Goal: Task Accomplishment & Management: Manage account settings

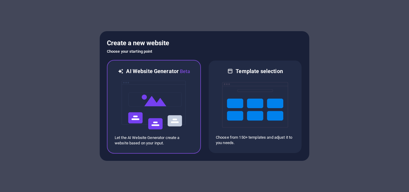
click at [159, 88] on img at bounding box center [154, 105] width 66 height 60
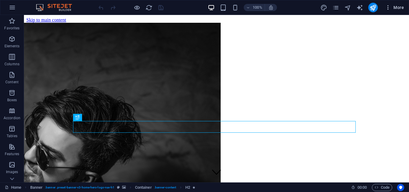
click at [402, 8] on span "More" at bounding box center [394, 7] width 19 height 6
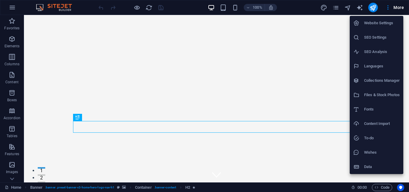
click at [380, 32] on li "SEO Settings" at bounding box center [377, 37] width 54 height 14
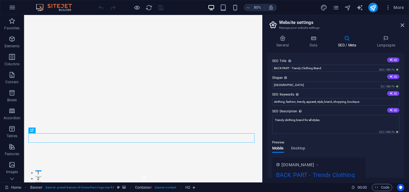
drag, startPoint x: 351, startPoint y: 43, endPoint x: 347, endPoint y: 49, distance: 6.6
click at [350, 43] on h4 "SEO / Meta" at bounding box center [348, 41] width 39 height 13
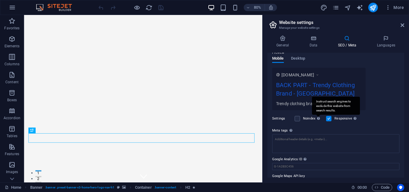
scroll to position [104, 0]
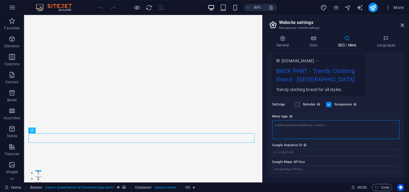
click at [308, 127] on textarea "Meta tags Enter HTML code here that will be placed inside the tags of your webs…" at bounding box center [335, 129] width 127 height 19
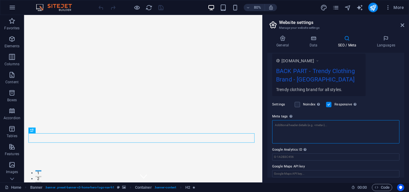
paste textarea "<meta name="facebook-domain-verification" content="jpaa1ntkauio5a7g4b2jydy1egxf…"
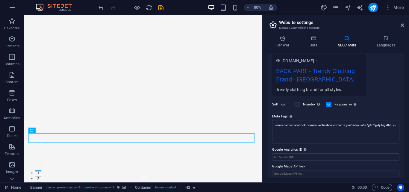
type textarea "<meta name="facebook-domain-verification" content="jpaa1ntkauio5a7g4b2jydy1egxf…"
click at [269, 94] on body "BACK PART Home Favorites Elements Columns Content Boxes Accordion Tables Featur…" at bounding box center [204, 96] width 409 height 192
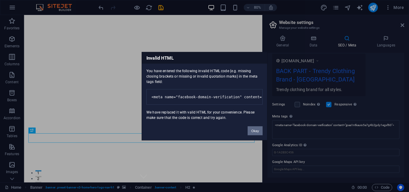
click at [249, 135] on button "Okay" at bounding box center [255, 130] width 15 height 9
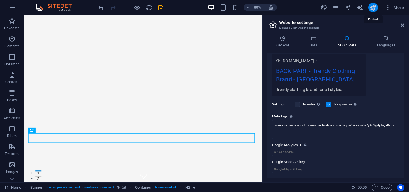
click at [375, 7] on icon "publish" at bounding box center [373, 7] width 7 height 7
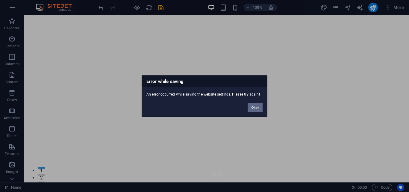
click at [257, 111] on button "Okay" at bounding box center [255, 107] width 15 height 9
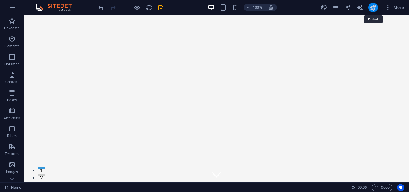
click at [376, 9] on icon "publish" at bounding box center [373, 7] width 7 height 7
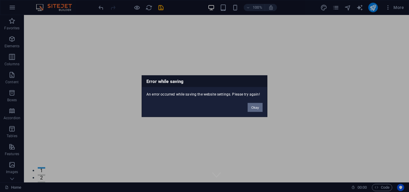
click at [254, 108] on button "Okay" at bounding box center [255, 107] width 15 height 9
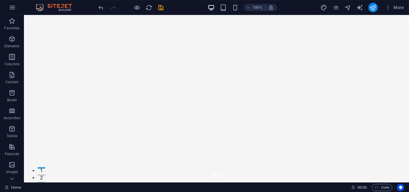
click at [369, 7] on button "publish" at bounding box center [374, 8] width 10 height 10
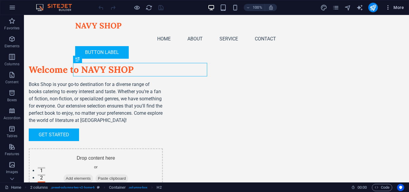
click at [396, 8] on span "More" at bounding box center [394, 7] width 19 height 6
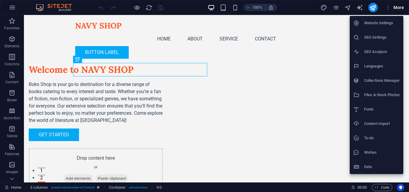
click at [380, 36] on h6 "SEO Settings" at bounding box center [382, 37] width 36 height 7
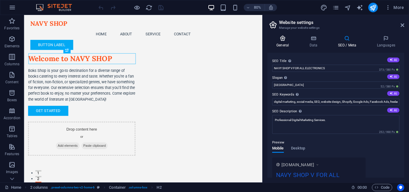
click at [281, 44] on h4 "General" at bounding box center [284, 41] width 33 height 13
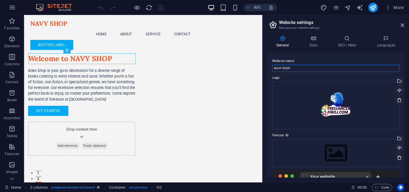
click at [305, 67] on input "NAVY SHOP" at bounding box center [335, 68] width 127 height 7
paste input "<meta name="facebook-domain-verification" content="jpaa1ntkauio5a7g4b2jydy1egxf…"
type input "<meta name="facebook-domain-verification" content="jpaa1ntkauio5a7g4b2jydy1egxf…"
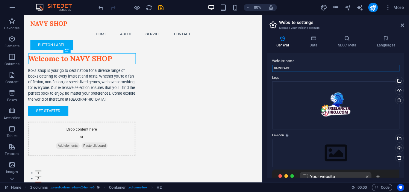
type input "BACK PART"
click at [311, 55] on div "Website name BACK PART Logo Drag files here, click to choose files or select fi…" at bounding box center [336, 115] width 137 height 125
click at [316, 36] on icon at bounding box center [314, 38] width 26 height 6
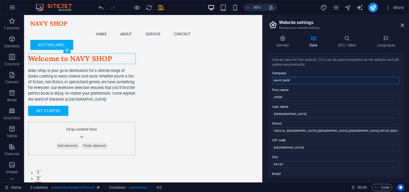
click at [302, 80] on input "NAVY SHOP" at bounding box center [335, 80] width 127 height 7
type input "BACK PART"
click at [307, 72] on label "Company" at bounding box center [335, 73] width 127 height 7
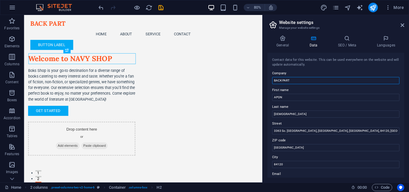
click at [307, 77] on input "BACK PART" at bounding box center [335, 80] width 127 height 7
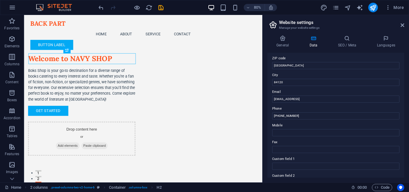
scroll to position [120, 0]
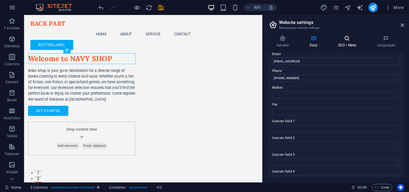
click at [352, 43] on h4 "SEO / Meta" at bounding box center [348, 41] width 39 height 13
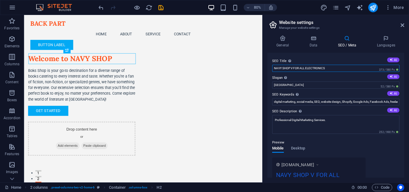
drag, startPoint x: 295, startPoint y: 67, endPoint x: 273, endPoint y: 69, distance: 21.9
click at [273, 69] on input "NAVY SHOP V FOR ALL ELECTRONICS" at bounding box center [335, 68] width 127 height 7
type input "BACK PART FOR ALL ELECTRONICS"
click at [314, 56] on div "SEO Title The title of your website - make it something that stands out in sear…" at bounding box center [336, 115] width 137 height 125
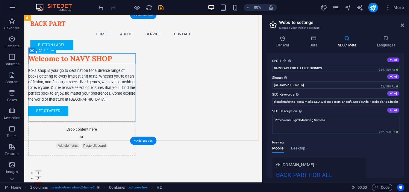
click at [110, 71] on div "Welcome to NAVY SHOP" at bounding box center [96, 69] width 134 height 13
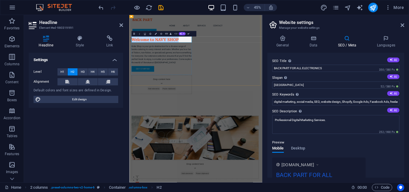
click at [227, 63] on h2 "Welcome to NAVY SHOP" at bounding box center [201, 69] width 134 height 13
drag, startPoint x: 207, startPoint y: 68, endPoint x: 268, endPoint y: 68, distance: 60.8
click at [268, 68] on div "Welcome to NAVY SHOP Boks Shop is your go-to destination for a diverse range of…" at bounding box center [277, 115] width 296 height 200
click at [281, 73] on div "Welcome to BACK PART Boks Shop is your go-to destination for a diverse range of…" at bounding box center [277, 115] width 296 height 200
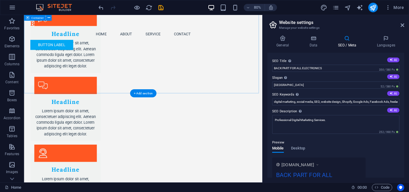
scroll to position [938, 0]
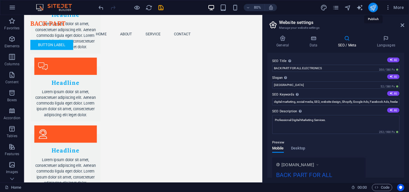
click at [371, 9] on icon "publish" at bounding box center [373, 7] width 7 height 7
checkbox input "false"
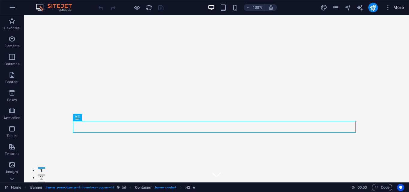
click at [402, 7] on span "More" at bounding box center [394, 7] width 19 height 6
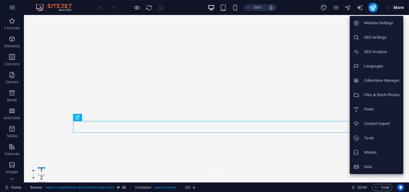
click at [380, 49] on h6 "SEO Analysis" at bounding box center [382, 51] width 36 height 7
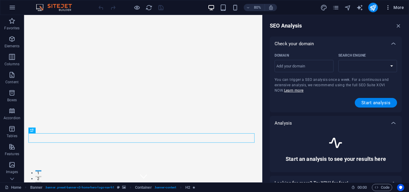
click at [401, 5] on span "More" at bounding box center [394, 7] width 19 height 6
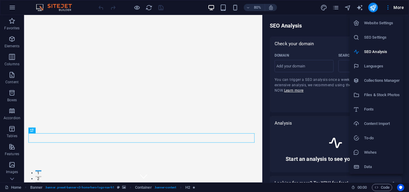
select select "google.com"
click at [388, 35] on h6 "SEO Settings" at bounding box center [382, 37] width 36 height 7
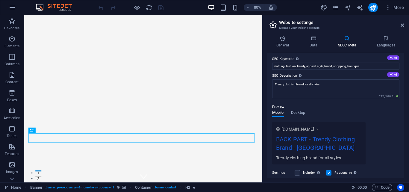
scroll to position [104, 0]
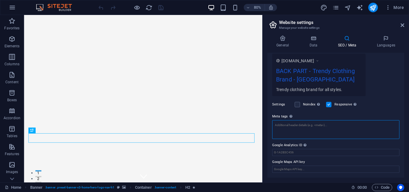
click at [331, 130] on textarea "Meta tags Enter HTML code here that will be placed inside the tags of your webs…" at bounding box center [335, 129] width 127 height 19
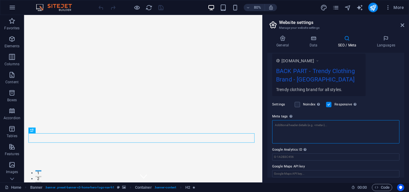
paste textarea "<meta name="facebook-domain-verification" content="jpaa1ntkauio5a7g4b2jydy1egxf…"
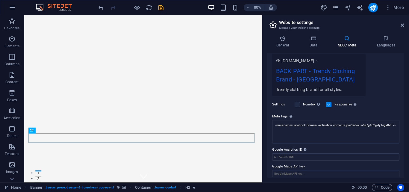
type textarea "<meta name="facebook-domain-verification" content="jpaa1ntkauio5a7g4b2jydy1egxf…"
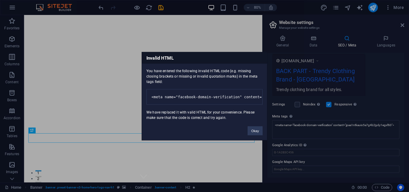
click at [384, 108] on body "BACK PART Home Favorites Elements Columns Content Boxes Accordion Tables Featur…" at bounding box center [204, 96] width 409 height 192
click at [259, 135] on button "Okay" at bounding box center [255, 130] width 15 height 9
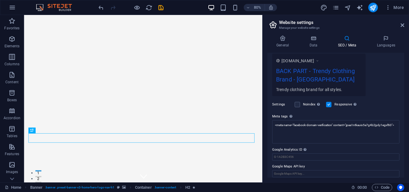
click at [384, 86] on div "www.example.com BACK PART - Trendy Clothing Brand - Berlin Trendy clothing bran…" at bounding box center [335, 75] width 127 height 43
drag, startPoint x: 374, startPoint y: 5, endPoint x: 356, endPoint y: 1, distance: 18.5
click at [374, 5] on icon "publish" at bounding box center [373, 7] width 7 height 7
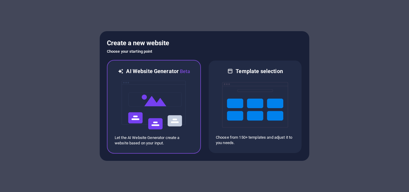
click at [157, 105] on img at bounding box center [154, 105] width 66 height 60
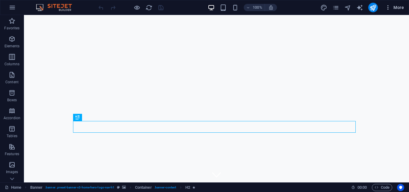
click at [399, 4] on button "More" at bounding box center [395, 8] width 24 height 10
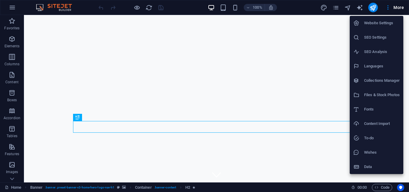
click at [381, 23] on h6 "Website Settings" at bounding box center [382, 22] width 36 height 7
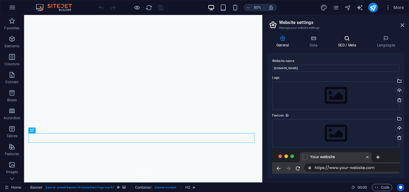
click at [352, 40] on icon at bounding box center [347, 38] width 37 height 6
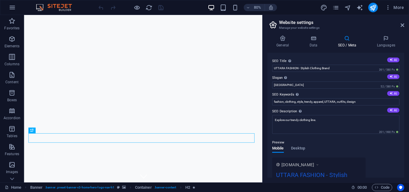
scroll to position [104, 0]
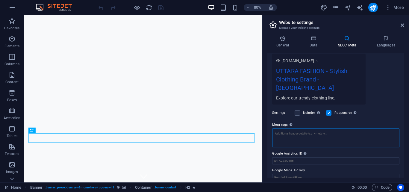
click at [300, 129] on textarea "Meta tags Enter HTML code here that will be placed inside the tags of your webs…" at bounding box center [335, 138] width 127 height 19
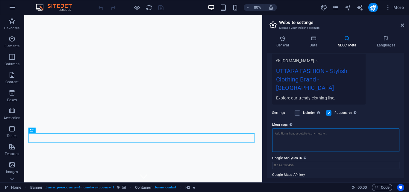
paste textarea "<meta name="facebook-domain-verification" content="k314jyo5m3znn6qwskvr3zk965cu…"
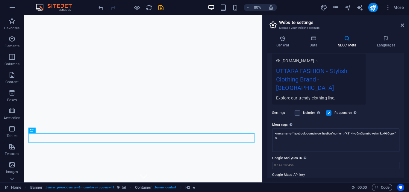
type textarea "<meta name="facebook-domain-verification" content="k314jyo5m3znn6qwskvr3zk965cu…"
click at [369, 112] on body "UTTARA FASHION Home Favorites Elements Columns Content Boxes Accordion Tables F…" at bounding box center [204, 96] width 409 height 192
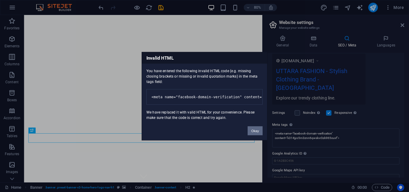
click at [251, 132] on button "Okay" at bounding box center [255, 130] width 15 height 9
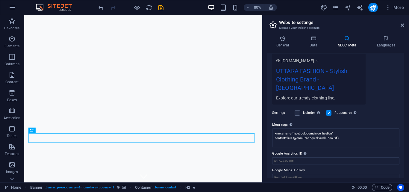
click at [384, 74] on div "[DOMAIN_NAME] UTTARA FASHION - Stylish Clothing Brand - [GEOGRAPHIC_DATA] Explo…" at bounding box center [335, 79] width 127 height 51
drag, startPoint x: 371, startPoint y: 7, endPoint x: 334, endPoint y: 10, distance: 37.2
click at [371, 7] on icon "publish" at bounding box center [373, 7] width 7 height 7
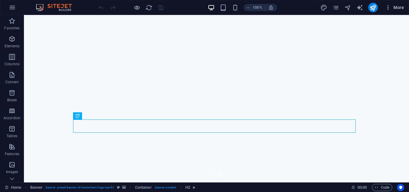
click at [405, 7] on button "More" at bounding box center [395, 8] width 24 height 10
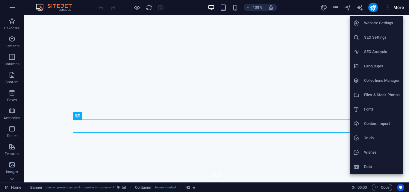
click at [378, 22] on h6 "Website Settings" at bounding box center [382, 22] width 36 height 7
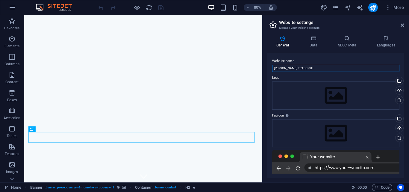
click at [317, 69] on input "[PERSON_NAME] TRADERSH" at bounding box center [335, 68] width 127 height 7
paste input "UTTARA FASHION"
type input "UTTARA FASHION"
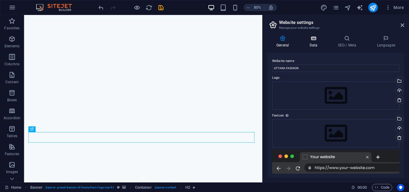
click at [314, 41] on icon at bounding box center [314, 38] width 26 height 6
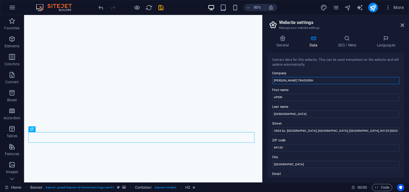
click at [314, 81] on input "[PERSON_NAME] TRADERSH" at bounding box center [335, 80] width 127 height 7
paste input "UTTARA FASHION"
type input "UTTARA FASHION"
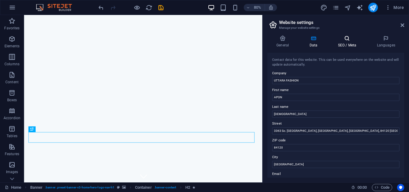
click at [347, 39] on icon at bounding box center [347, 38] width 37 height 6
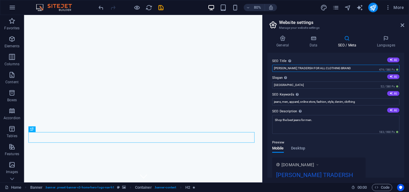
drag, startPoint x: 301, startPoint y: 67, endPoint x: 274, endPoint y: 68, distance: 27.3
click at [274, 68] on input "[PERSON_NAME] TRADERSH FOR ALL CLOTHING BRAND" at bounding box center [335, 68] width 127 height 7
paste input "UTTARA FASHION"
click at [347, 68] on input "UTTARA FASHION H FOR ALL CLOTHING BRAND" at bounding box center [335, 68] width 127 height 7
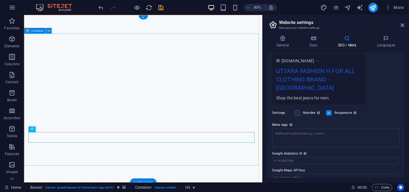
type input "UTTARA FASHION H FOR ALL CLOTHING BRAND"
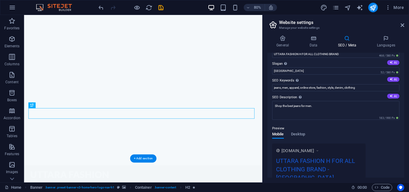
scroll to position [30, 0]
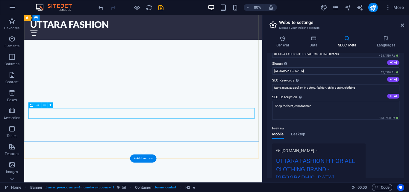
drag, startPoint x: 86, startPoint y: 138, endPoint x: 100, endPoint y: 129, distance: 16.8
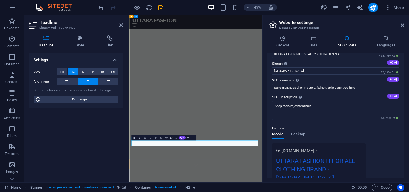
drag, startPoint x: 251, startPoint y: 301, endPoint x: 161, endPoint y: 301, distance: 90.5
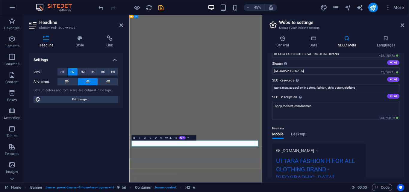
scroll to position [17, 0]
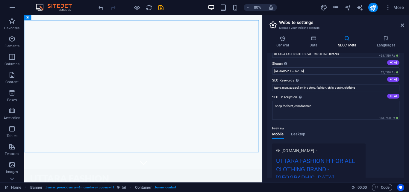
click at [365, 21] on h2 "Website settings" at bounding box center [341, 22] width 125 height 5
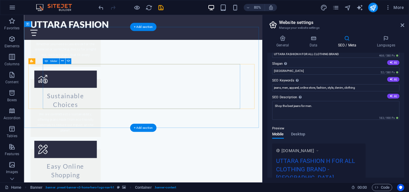
scroll to position [751, 0]
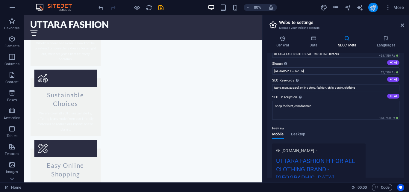
click at [375, 6] on icon "publish" at bounding box center [373, 7] width 7 height 7
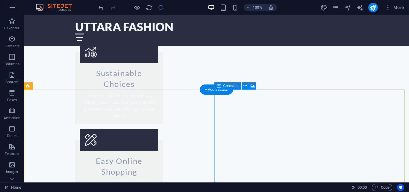
scroll to position [709, 0]
